Goal: Register for event/course

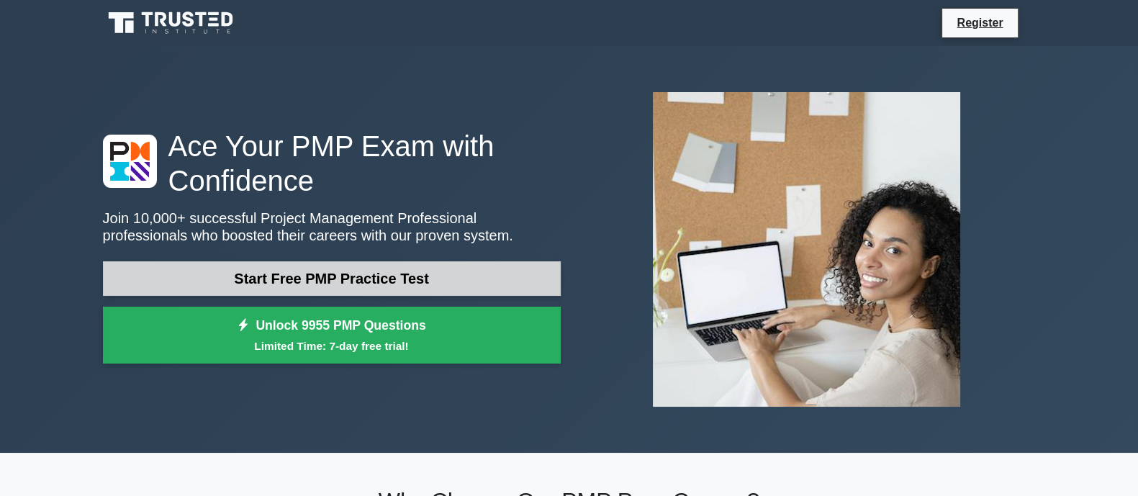
click at [338, 278] on link "Start Free PMP Practice Test" at bounding box center [332, 278] width 458 height 35
click at [397, 276] on link "Start Free PMP Practice Test" at bounding box center [332, 278] width 458 height 35
